Goal: Task Accomplishment & Management: Manage account settings

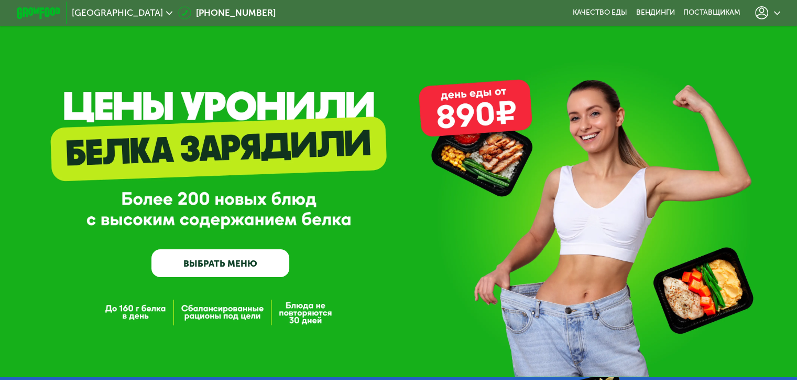
click at [781, 15] on icon at bounding box center [777, 13] width 7 height 7
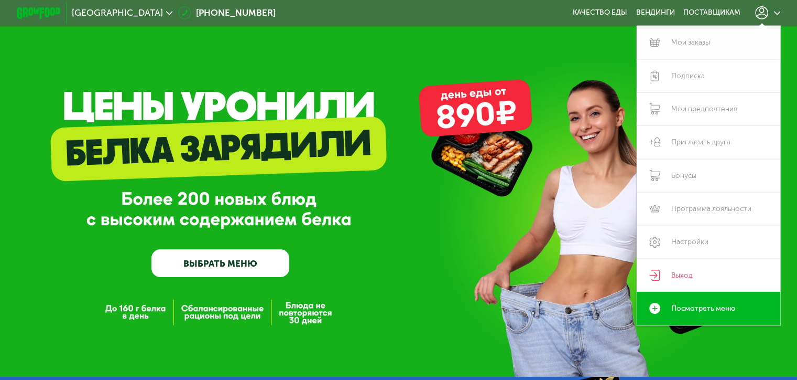
click at [712, 41] on link "Мои заказы" at bounding box center [709, 42] width 144 height 33
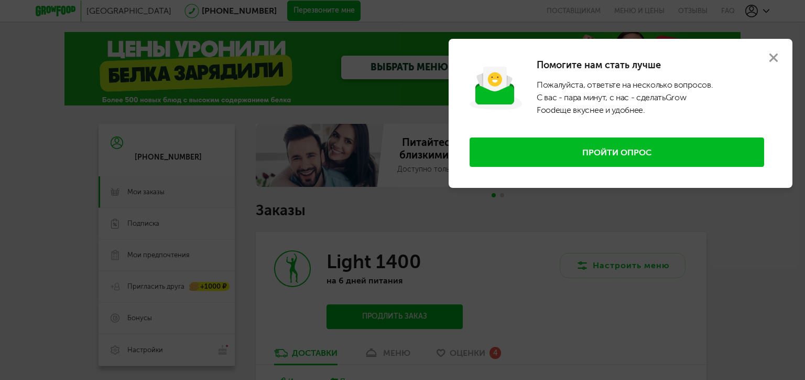
click at [772, 58] on icon at bounding box center [774, 57] width 8 height 8
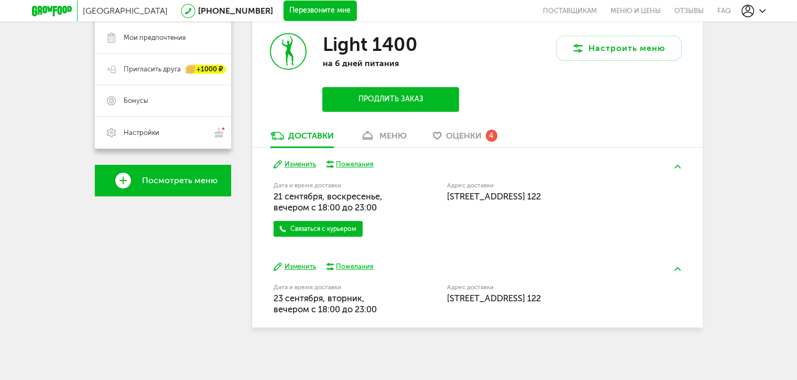
scroll to position [218, 0]
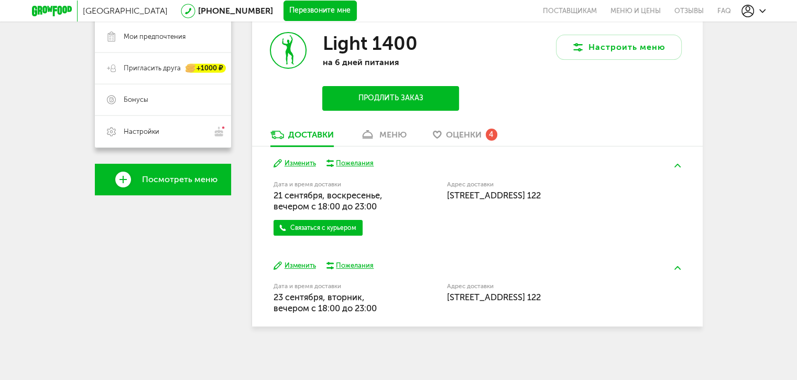
click at [307, 164] on button "Изменить" at bounding box center [295, 163] width 42 height 10
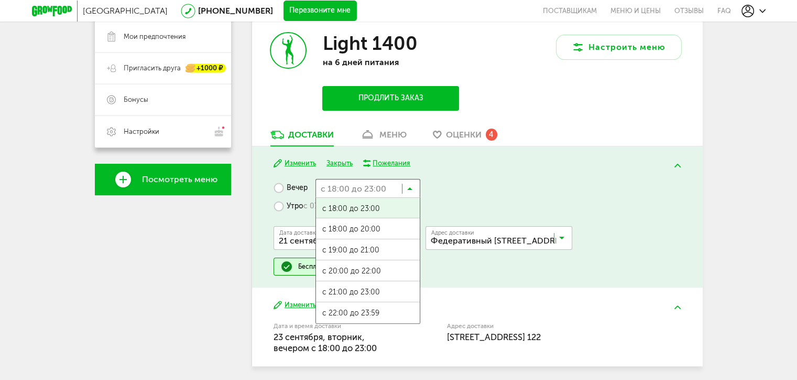
click at [411, 186] on icon at bounding box center [409, 191] width 5 height 10
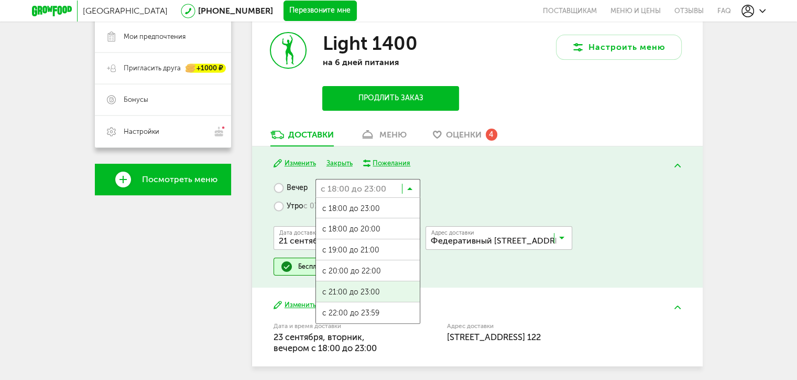
click at [375, 289] on span "с 21:00 до 23:00" at bounding box center [368, 292] width 104 height 22
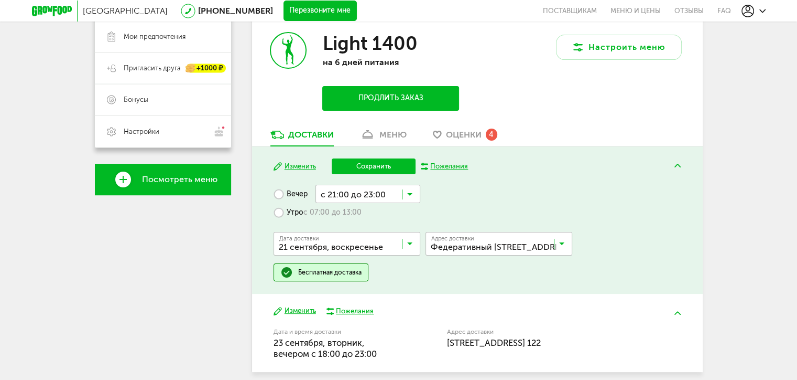
click at [375, 166] on button "Сохранить" at bounding box center [374, 166] width 84 height 16
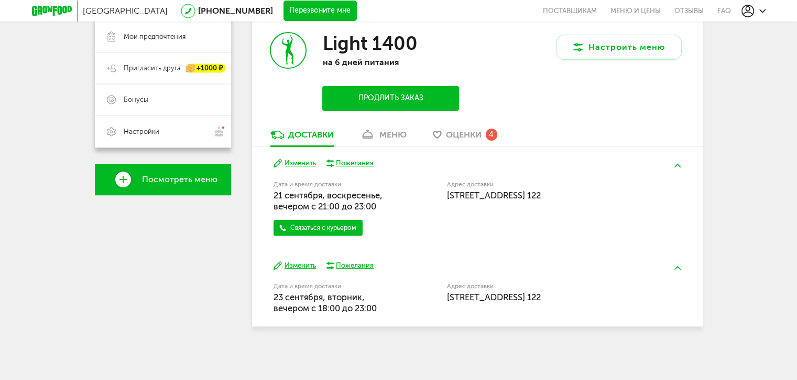
click at [300, 265] on button "Изменить" at bounding box center [295, 266] width 42 height 10
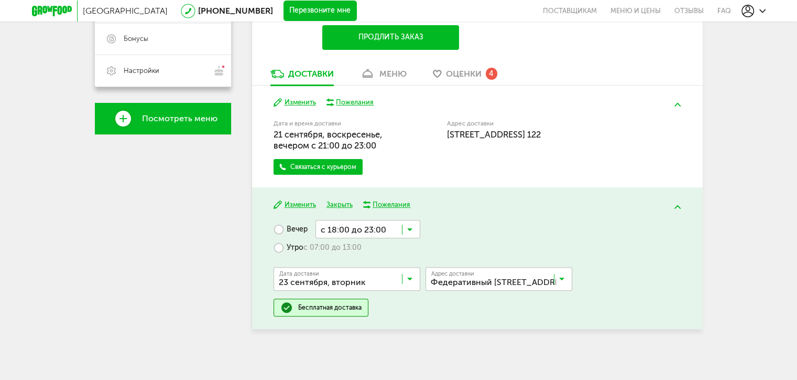
scroll to position [281, 0]
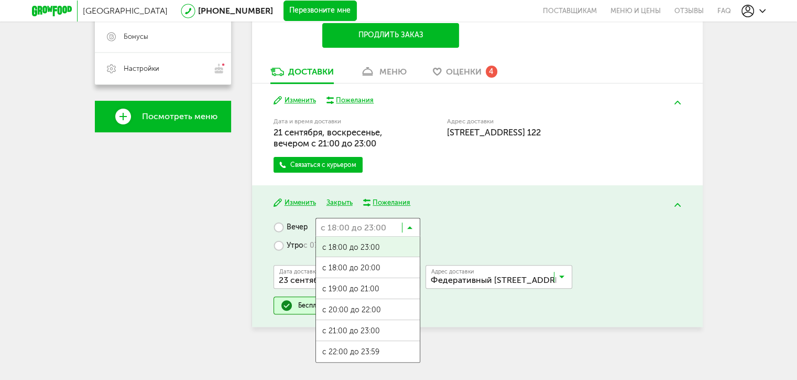
click at [407, 227] on input "Search for option" at bounding box center [368, 227] width 105 height 18
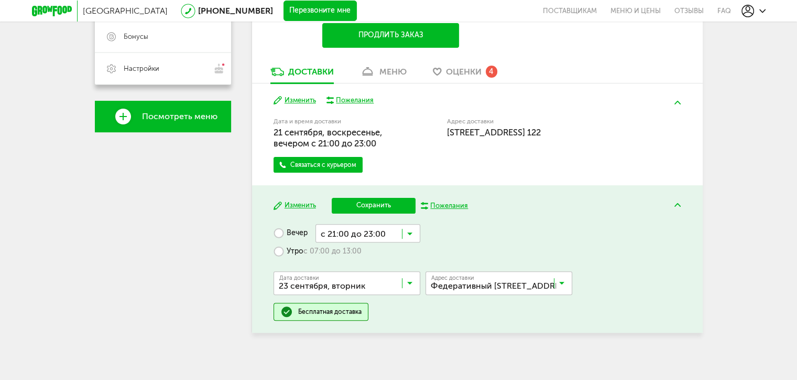
click at [375, 327] on span "с 21:00 до 23:00" at bounding box center [368, 337] width 104 height 22
click at [380, 207] on button "Сохранить" at bounding box center [374, 206] width 84 height 16
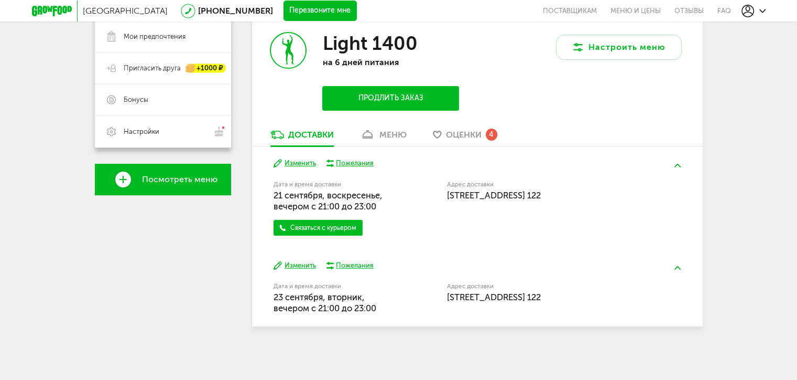
scroll to position [218, 0]
